Goal: Navigation & Orientation: Find specific page/section

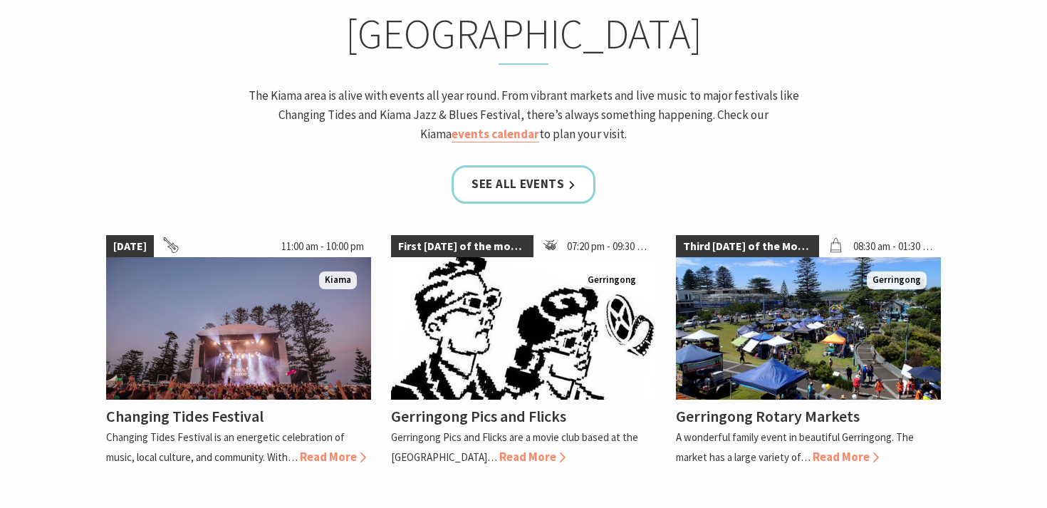
scroll to position [1238, 0]
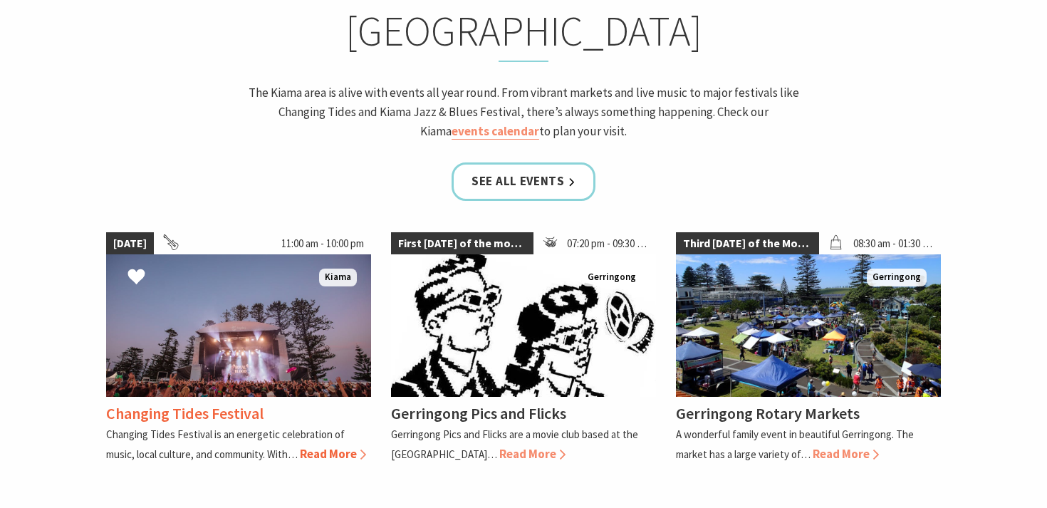
click at [354, 446] on span "Read More" at bounding box center [333, 454] width 66 height 16
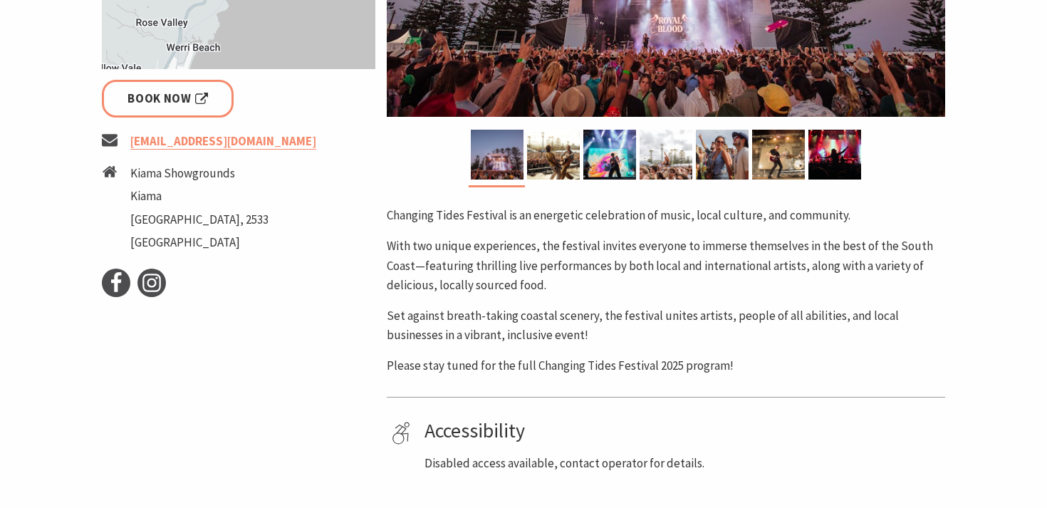
scroll to position [613, 0]
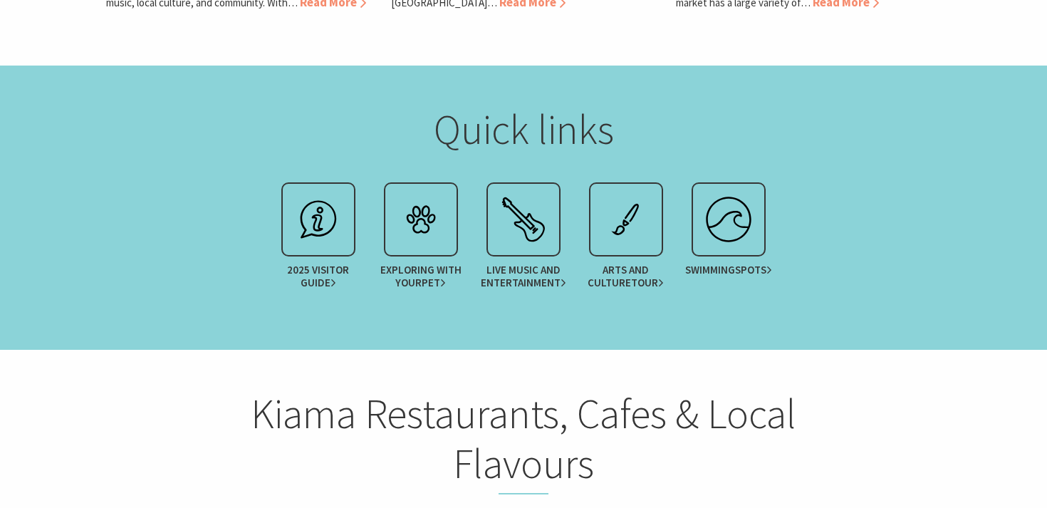
scroll to position [1732, 0]
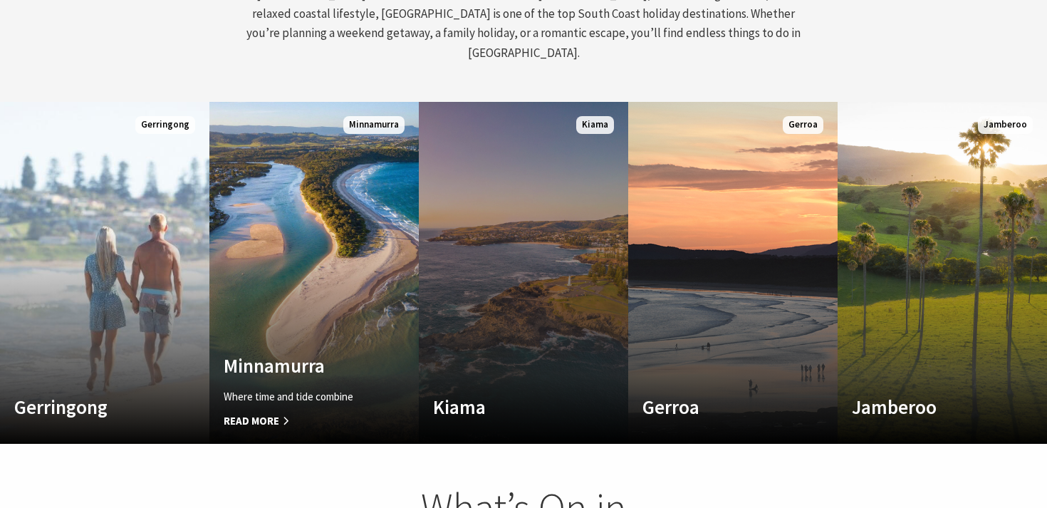
scroll to position [715, 0]
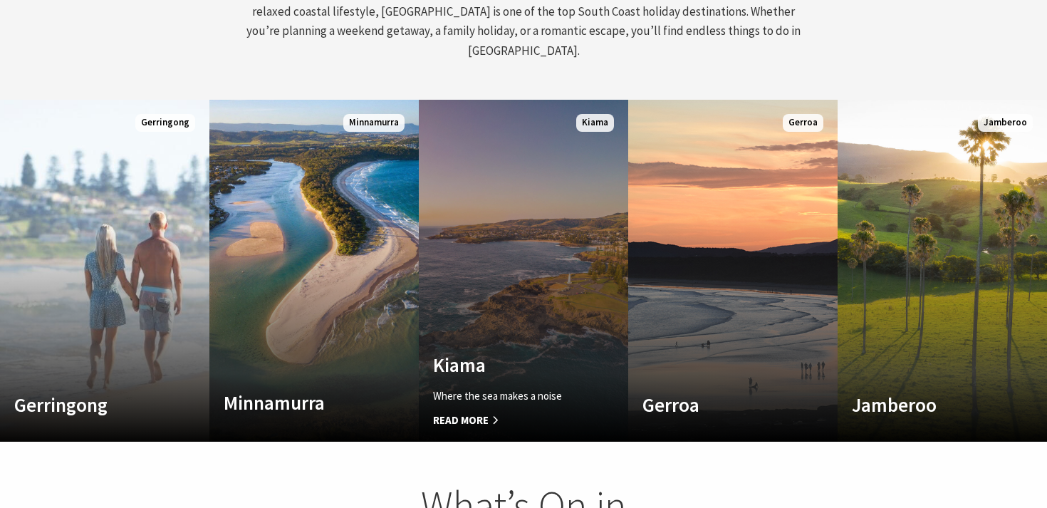
click at [514, 235] on link "Custom Image Used Kiama Where the sea makes a noise Read More Kiama" at bounding box center [523, 271] width 209 height 342
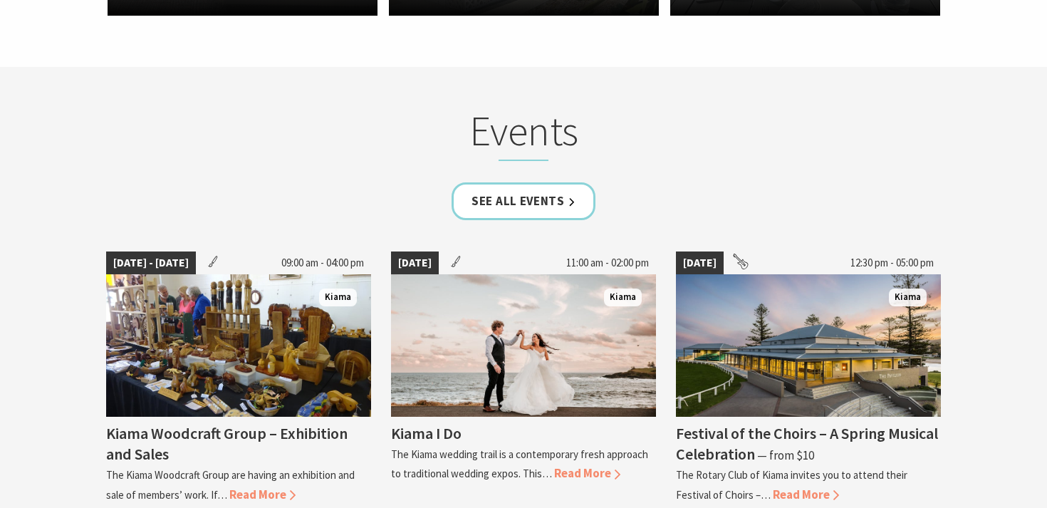
scroll to position [3705, 0]
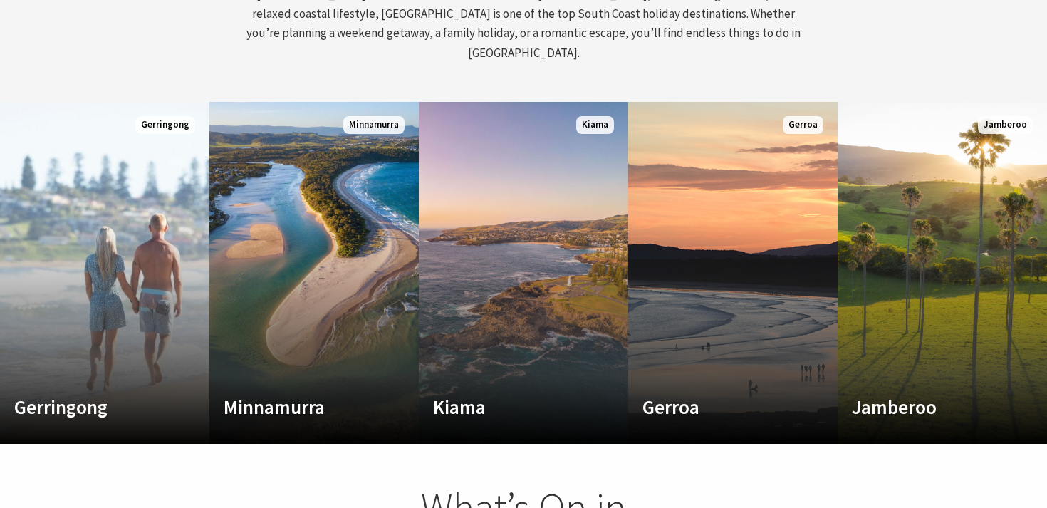
scroll to position [204, 1037]
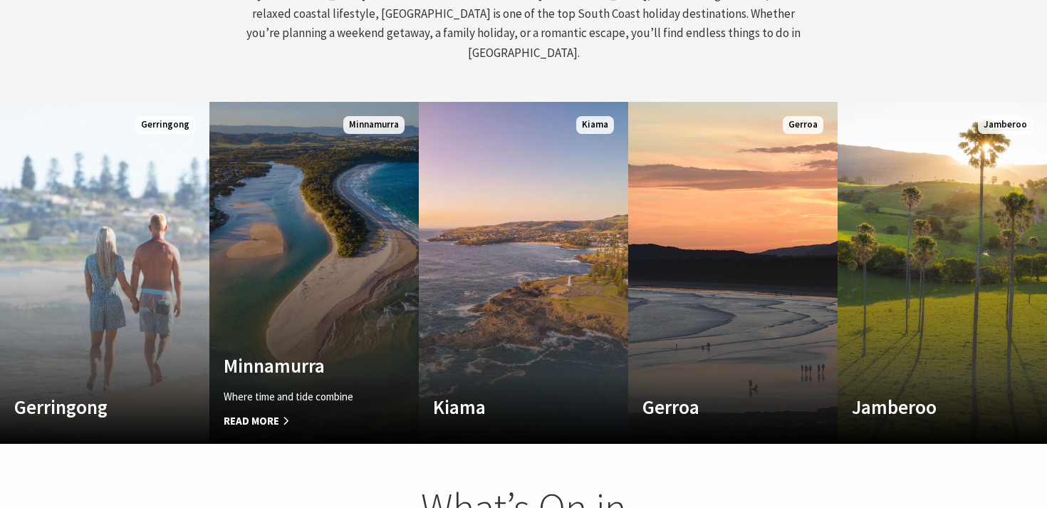
click at [353, 176] on link "Custom Image Used Minnamurra Where time and tide combine Read More Minnamurra" at bounding box center [313, 273] width 209 height 342
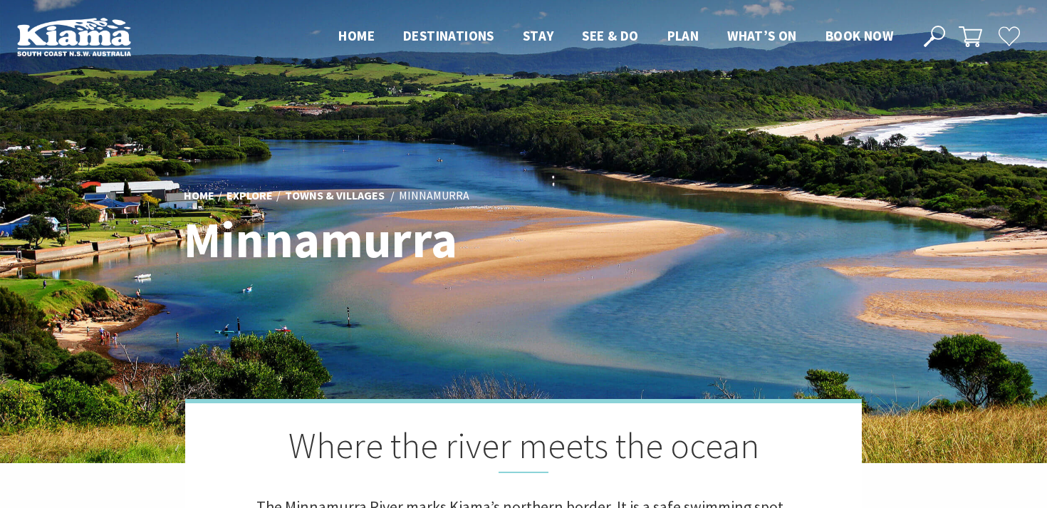
scroll to position [477, 1044]
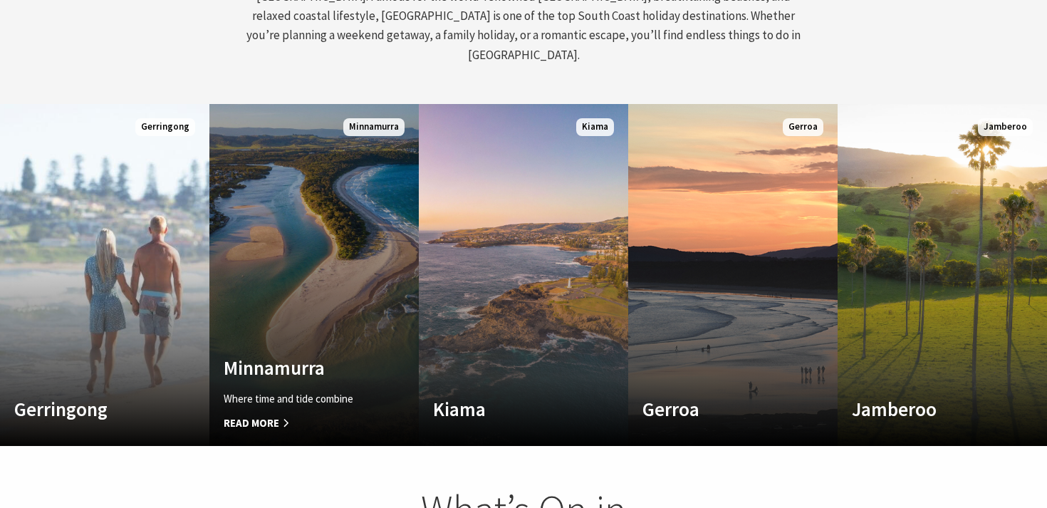
scroll to position [214, 1037]
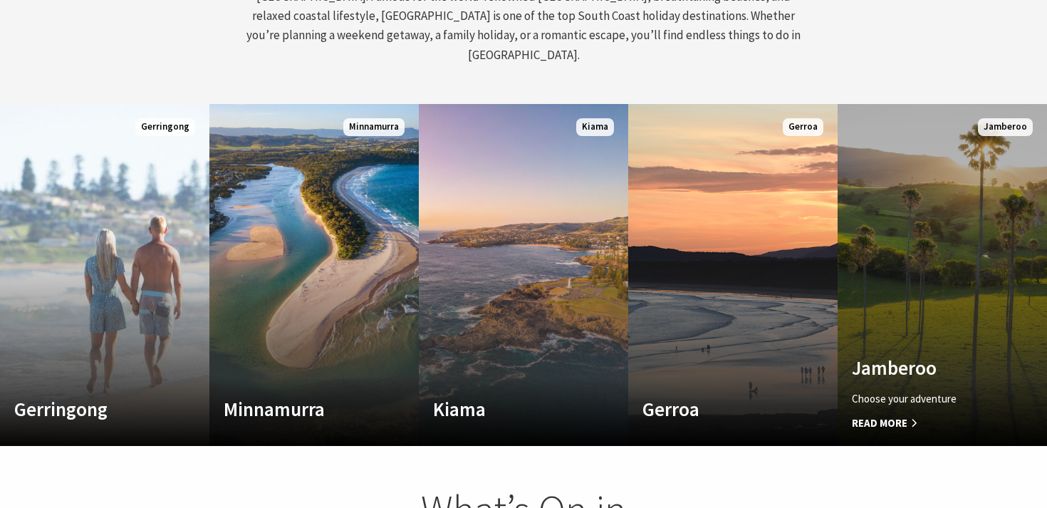
click at [890, 158] on link "Custom Image Used [GEOGRAPHIC_DATA] Choose your adventure Read More [GEOGRAPHIC…" at bounding box center [942, 275] width 209 height 342
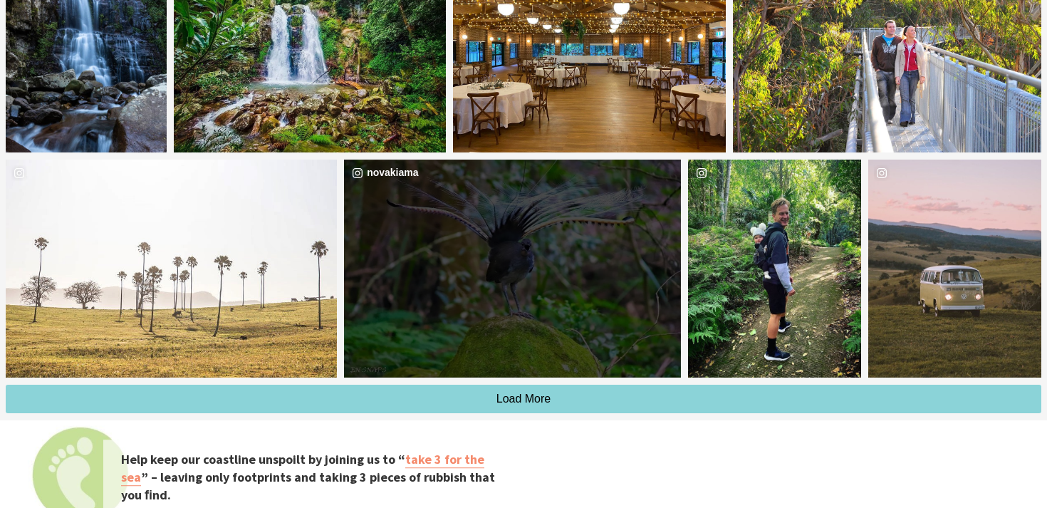
scroll to position [4368, 0]
